Goal: Information Seeking & Learning: Check status

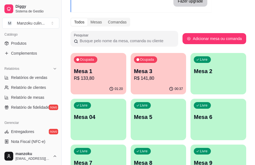
scroll to position [138, 0]
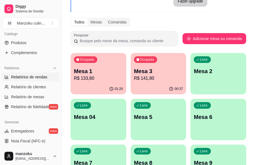
click at [40, 78] on span "Relatórios de vendas" at bounding box center [29, 77] width 36 height 6
select select "ALL"
select select "0"
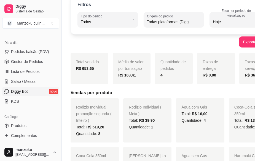
scroll to position [28, 0]
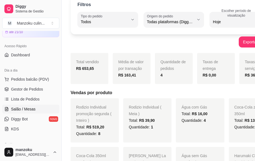
click at [26, 110] on span "Salão / Mesas" at bounding box center [23, 109] width 25 height 6
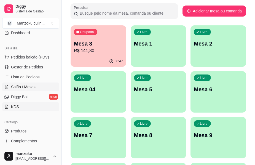
scroll to position [83, 0]
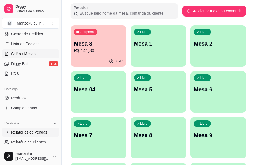
click at [28, 135] on span "Relatórios de vendas" at bounding box center [29, 132] width 36 height 6
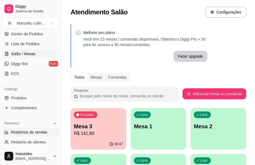
select select "ALL"
select select "0"
